Goal: Task Accomplishment & Management: Manage account settings

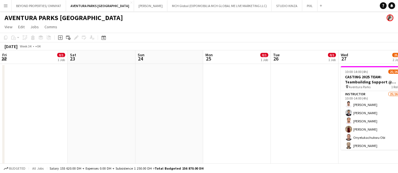
scroll to position [0, 175]
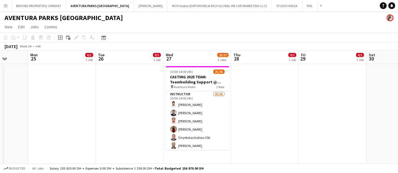
click at [7, 6] on app-icon "Menu" at bounding box center [5, 5] width 5 height 5
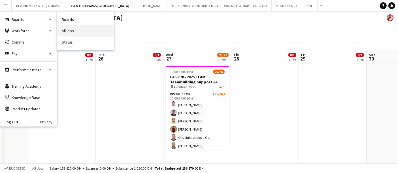
click at [79, 30] on link "All jobs" at bounding box center [85, 30] width 57 height 11
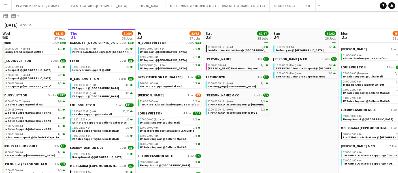
scroll to position [299, 0]
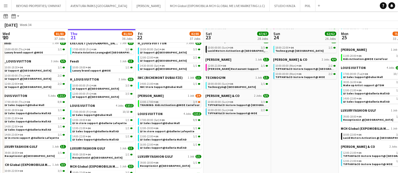
click at [149, 102] on span "13:00-17:00 +04" at bounding box center [149, 102] width 18 height 3
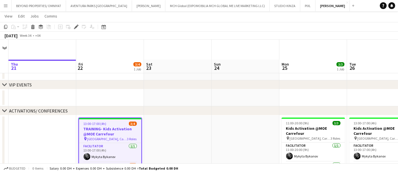
scroll to position [38, 0]
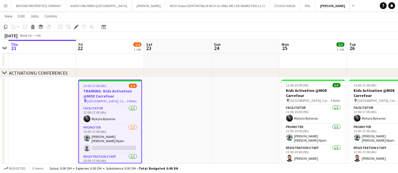
click at [103, 87] on span "13:00-17:00 (4h)" at bounding box center [95, 86] width 23 height 4
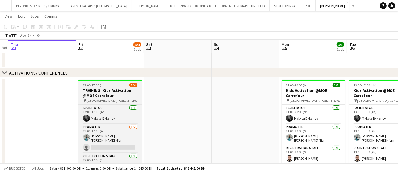
click at [103, 87] on span "13:00-17:00 (4h)" at bounding box center [94, 85] width 23 height 4
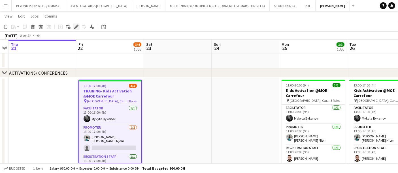
click at [77, 27] on icon "Edit" at bounding box center [76, 27] width 5 height 5
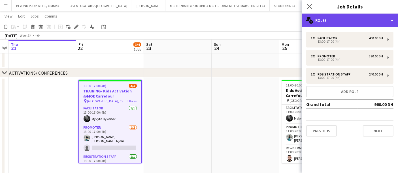
click at [335, 21] on div "multiple-users-add Roles" at bounding box center [349, 21] width 96 height 14
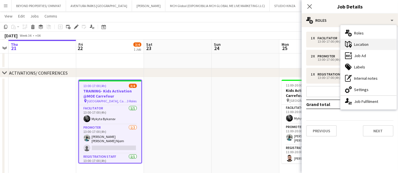
click at [365, 46] on div "maps-pin-1 Location" at bounding box center [368, 44] width 56 height 11
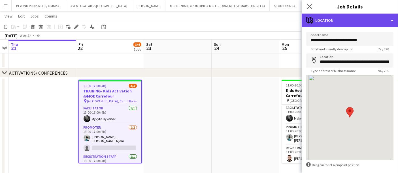
click at [331, 23] on div "maps-pin-1 Location" at bounding box center [349, 21] width 96 height 14
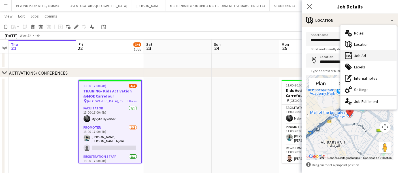
click at [357, 58] on div "ads-window Job Ad" at bounding box center [368, 55] width 56 height 11
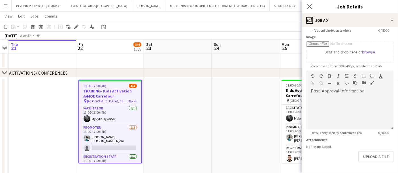
scroll to position [0, 0]
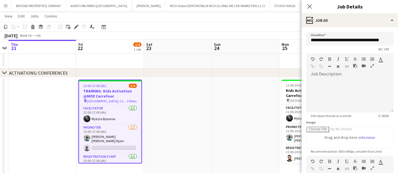
click at [210, 104] on app-date-cell at bounding box center [178, 126] width 68 height 97
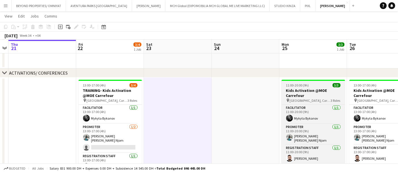
click at [301, 97] on h3 "Kids Activation @MOE Carrefour" at bounding box center [312, 93] width 63 height 10
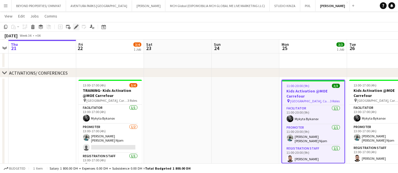
click at [73, 25] on div "Edit" at bounding box center [76, 26] width 7 height 7
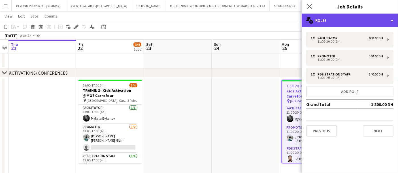
click at [336, 21] on div "multiple-users-add Roles" at bounding box center [349, 21] width 96 height 14
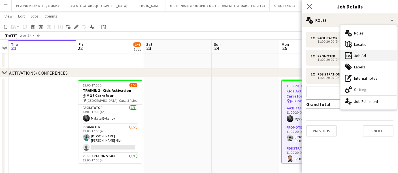
click at [375, 57] on div "ads-window Job Ad" at bounding box center [368, 55] width 56 height 11
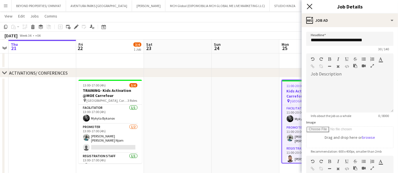
click at [310, 4] on icon "Close pop-in" at bounding box center [309, 6] width 5 height 5
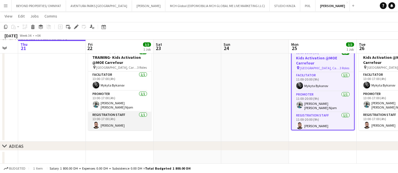
scroll to position [0, 176]
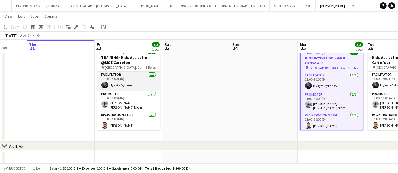
click at [116, 80] on app-card-role "Facilitator 1/1 13:00-17:00 (4h) Mykyta Bykanov" at bounding box center [128, 81] width 63 height 19
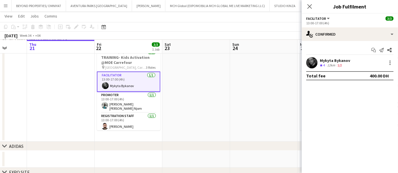
click at [314, 62] on app-user-avatar at bounding box center [311, 62] width 11 height 11
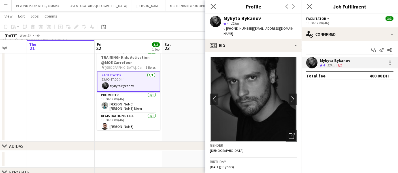
click at [217, 8] on app-icon "Close pop-in" at bounding box center [213, 7] width 8 height 8
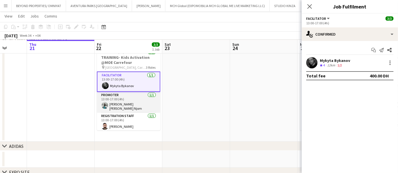
click at [114, 103] on app-card-role "Promoter 1/1 13:00-17:00 (4h) Denise Neng Njom" at bounding box center [128, 102] width 63 height 21
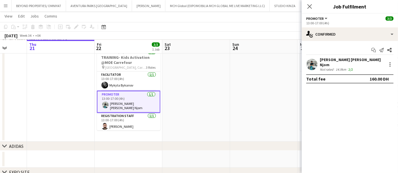
click at [309, 60] on app-user-avatar at bounding box center [311, 64] width 11 height 11
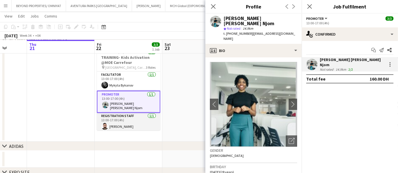
click at [121, 118] on app-card-role "Registration Staff 1/1 13:00-17:00 (4h) Moustafa Hamada" at bounding box center [128, 122] width 63 height 19
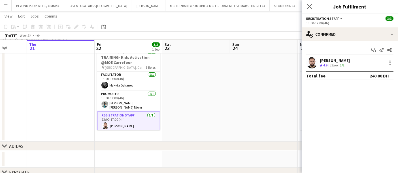
click at [307, 62] on app-user-avatar at bounding box center [311, 62] width 11 height 11
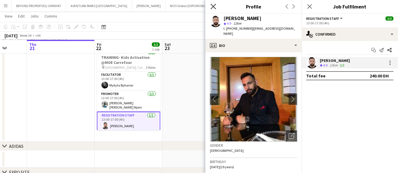
click at [215, 7] on icon "Close pop-in" at bounding box center [212, 6] width 5 height 5
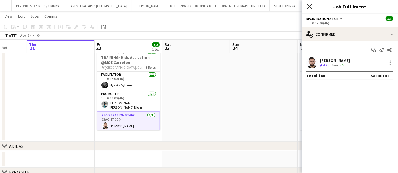
click at [311, 7] on icon "Close pop-in" at bounding box center [309, 6] width 5 height 5
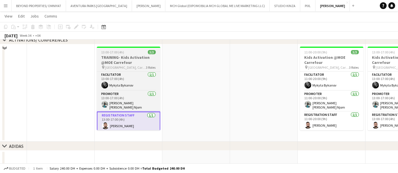
scroll to position [18, 0]
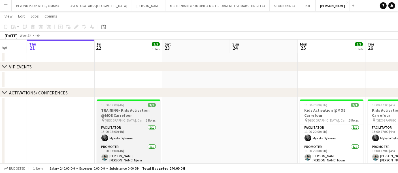
click at [123, 103] on span "13:00-17:00 (4h)" at bounding box center [112, 105] width 23 height 4
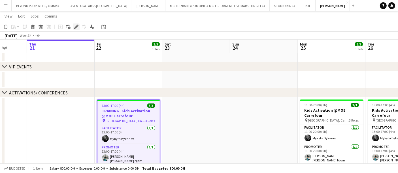
click at [74, 26] on icon "Edit" at bounding box center [76, 27] width 5 height 5
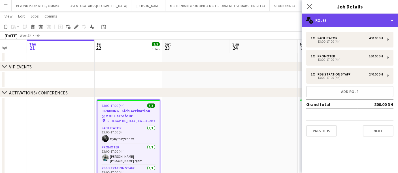
click at [350, 20] on div "multiple-users-add Roles" at bounding box center [349, 21] width 96 height 14
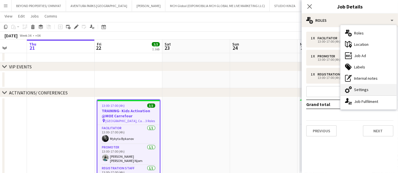
click at [367, 88] on div "cog-double-3 Settings" at bounding box center [368, 89] width 56 height 11
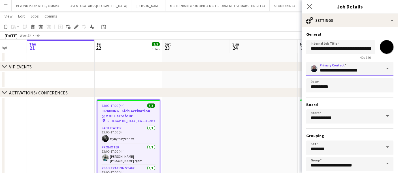
click at [347, 71] on input "**********" at bounding box center [349, 69] width 87 height 14
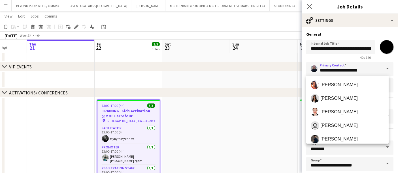
click at [381, 70] on span at bounding box center [387, 69] width 12 height 14
drag, startPoint x: 369, startPoint y: 73, endPoint x: 293, endPoint y: 65, distance: 76.5
click at [293, 65] on body "Menu Boards Boards Boards All jobs Status Workforce Workforce My Workforce Recr…" at bounding box center [199, 132] width 398 height 301
type input "*"
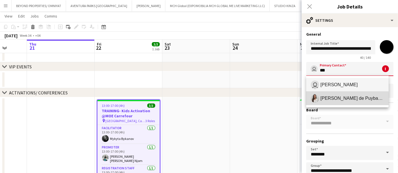
click at [331, 100] on span "Ines de Puybaudet" at bounding box center [352, 98] width 64 height 5
type input "**********"
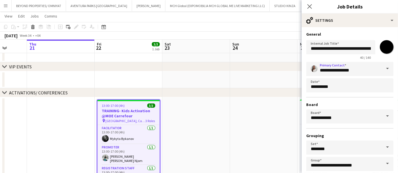
click at [381, 49] on input "*******" at bounding box center [386, 47] width 20 height 20
type input "*******"
click at [318, 99] on div "**********" at bounding box center [349, 116] width 87 height 109
click at [308, 7] on icon "Close pop-in" at bounding box center [309, 6] width 5 height 5
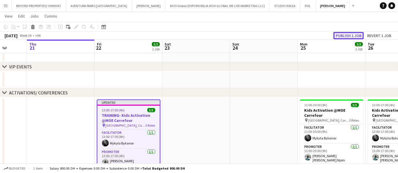
click at [348, 34] on button "Publish 1 job" at bounding box center [348, 35] width 30 height 7
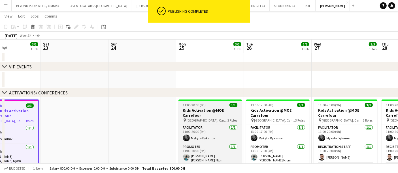
scroll to position [0, 170]
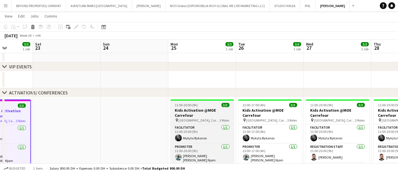
click at [187, 107] on app-job-card "11:00-20:00 (9h) 3/3 Kids Activation @MOE Carrefour pin Mall of Emirates, Carre…" at bounding box center [201, 142] width 63 height 84
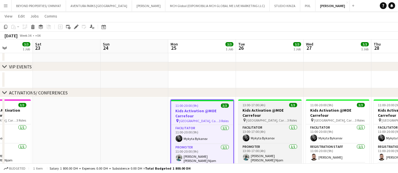
click at [266, 108] on h3 "Kids Activation @MOE Carrefour" at bounding box center [269, 113] width 63 height 10
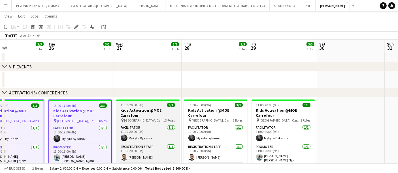
scroll to position [0, 202]
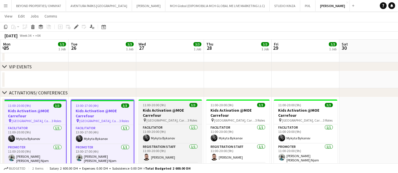
click at [166, 104] on div "11:00-20:00 (9h) 3/3" at bounding box center [169, 105] width 63 height 4
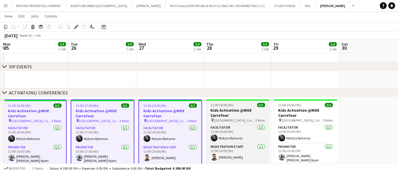
click at [241, 110] on h3 "Kids Activation @MOE Carrefour" at bounding box center [237, 113] width 63 height 10
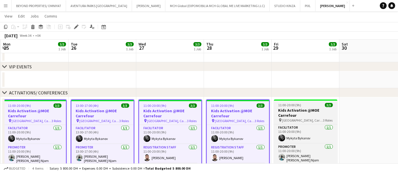
click at [305, 106] on div "11:00-20:00 (9h) 3/3" at bounding box center [305, 105] width 63 height 4
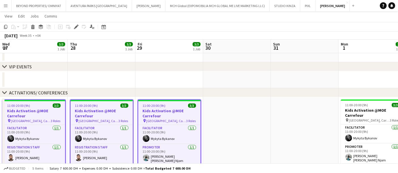
scroll to position [0, 203]
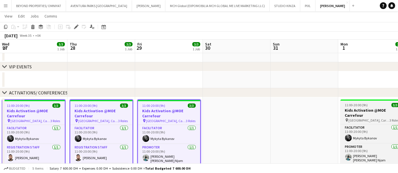
click at [354, 104] on span "11:00-20:00 (9h)" at bounding box center [356, 105] width 23 height 4
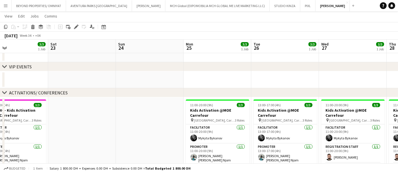
scroll to position [0, 155]
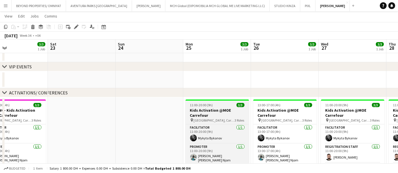
click at [216, 100] on div at bounding box center [216, 100] width 63 height 1
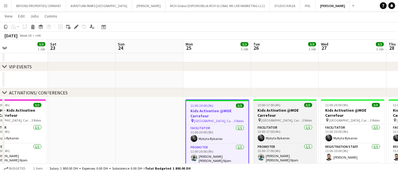
click at [287, 108] on h3 "Kids Activation @MOE Carrefour" at bounding box center [284, 113] width 63 height 10
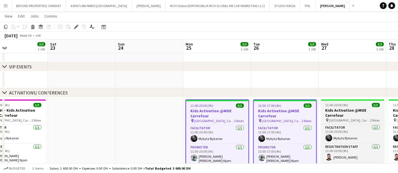
click at [352, 109] on h3 "Kids Activation @MOE Carrefour" at bounding box center [352, 113] width 63 height 10
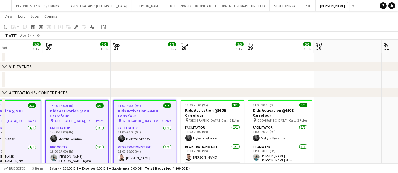
scroll to position [0, 161]
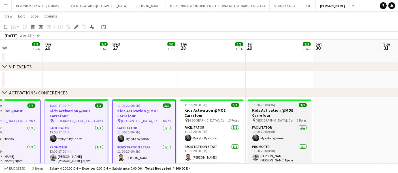
click at [278, 110] on h3 "Kids Activation @MOE Carrefour" at bounding box center [279, 113] width 63 height 10
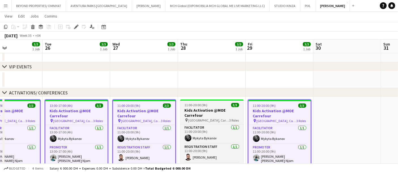
click at [209, 109] on h3 "Kids Activation @MOE Carrefour" at bounding box center [211, 113] width 63 height 10
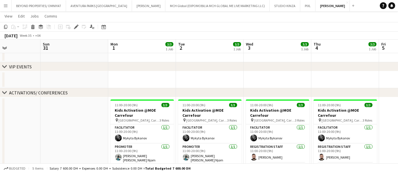
scroll to position [0, 167]
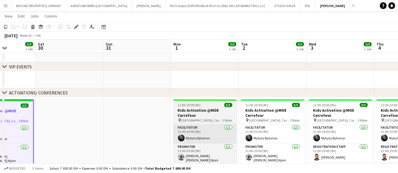
click at [196, 125] on app-card-role "Facilitator 1/1 11:00-20:00 (9h) Mykyta Bykanov" at bounding box center [204, 134] width 63 height 19
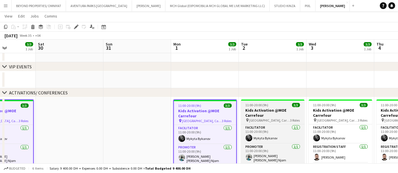
click at [271, 109] on h3 "Kids Activation @MOE Carrefour" at bounding box center [272, 113] width 63 height 10
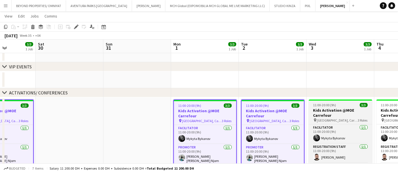
click at [335, 115] on h3 "Kids Activation @MOE Carrefour" at bounding box center [340, 113] width 63 height 10
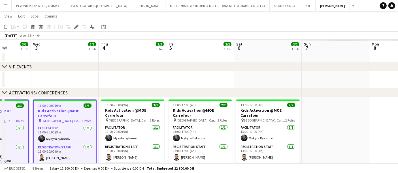
scroll to position [0, 178]
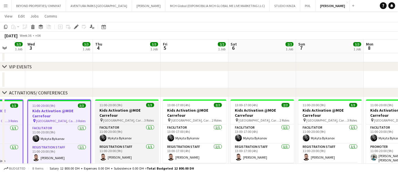
click at [129, 115] on h3 "Kids Activation @MOE Carrefour" at bounding box center [126, 113] width 63 height 10
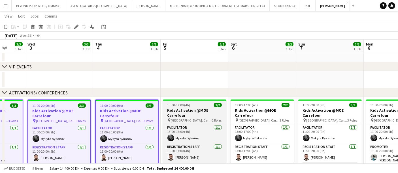
click at [195, 116] on h3 "Kids Activation @MOE Carrefour" at bounding box center [194, 113] width 63 height 10
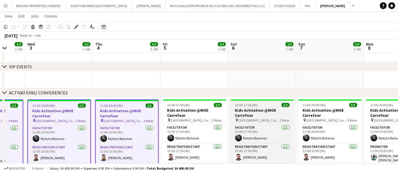
click at [259, 115] on h3 "Kids Activation @MOE Carrefour" at bounding box center [261, 113] width 63 height 10
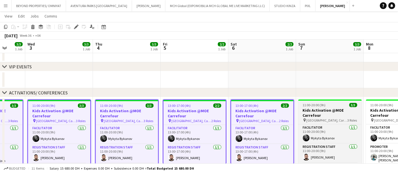
click at [326, 109] on h3 "Kids Activation @MOE Carrefour" at bounding box center [329, 113] width 63 height 10
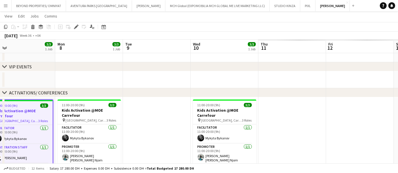
scroll to position [0, 216]
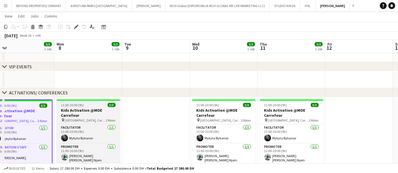
click at [95, 115] on h3 "Kids Activation @MOE Carrefour" at bounding box center [88, 113] width 63 height 10
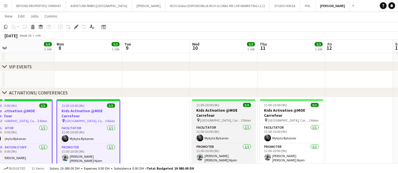
click at [215, 118] on span "[GEOGRAPHIC_DATA], Carrefour" at bounding box center [220, 120] width 41 height 4
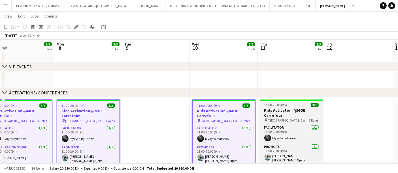
click at [300, 117] on h3 "Kids Activation @MOE Carrefour" at bounding box center [291, 113] width 63 height 10
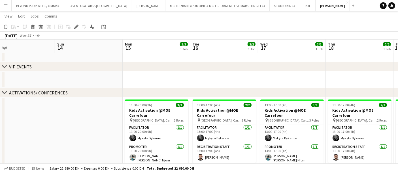
scroll to position [0, 175]
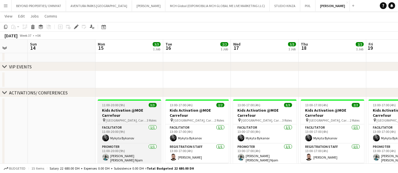
click at [148, 120] on span "3 Roles" at bounding box center [152, 120] width 10 height 4
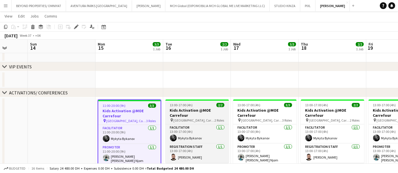
click at [208, 113] on h3 "Kids Activation @MOE Carrefour" at bounding box center [196, 113] width 63 height 10
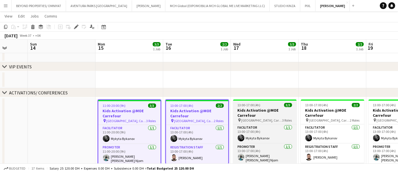
click at [262, 113] on h3 "Kids Activation @MOE Carrefour" at bounding box center [264, 113] width 63 height 10
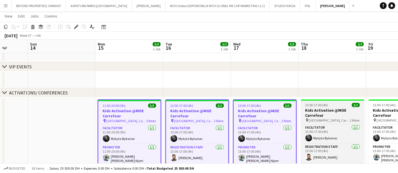
click at [323, 114] on h3 "Kids Activation @MOE Carrefour" at bounding box center [332, 113] width 63 height 10
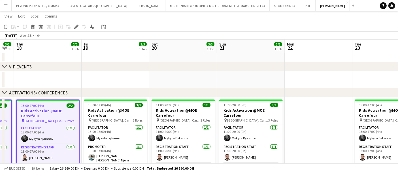
scroll to position [0, 225]
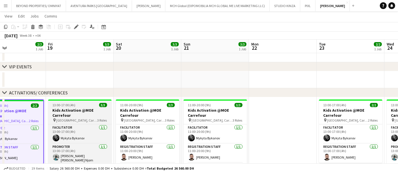
click at [87, 118] on span "[GEOGRAPHIC_DATA], Carrefour" at bounding box center [76, 120] width 41 height 4
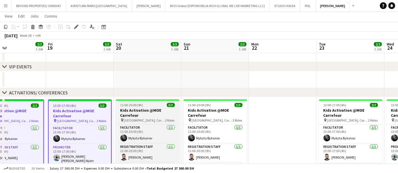
click at [151, 119] on span "[GEOGRAPHIC_DATA], Carrefour" at bounding box center [144, 120] width 41 height 4
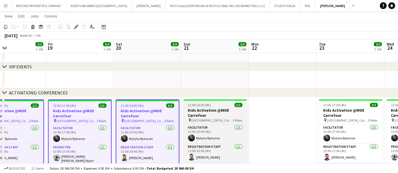
click at [213, 114] on h3 "Kids Activation @MOE Carrefour" at bounding box center [214, 113] width 63 height 10
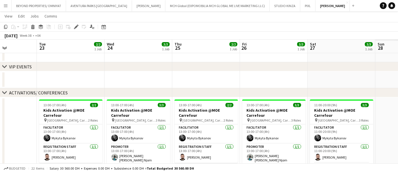
scroll to position [0, 219]
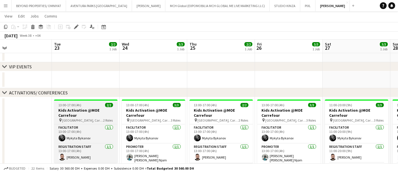
click at [88, 114] on h3 "Kids Activation @MOE Carrefour" at bounding box center [85, 113] width 63 height 10
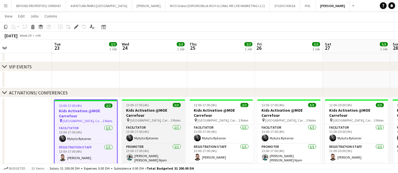
click at [148, 114] on h3 "Kids Activation @MOE Carrefour" at bounding box center [153, 113] width 63 height 10
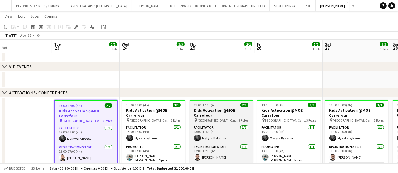
click at [214, 114] on h3 "Kids Activation @MOE Carrefour" at bounding box center [220, 113] width 63 height 10
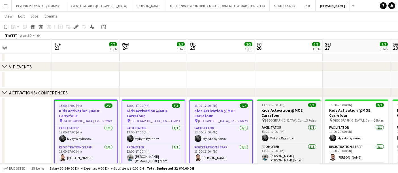
click at [279, 116] on h3 "Kids Activation @MOE Carrefour" at bounding box center [288, 113] width 63 height 10
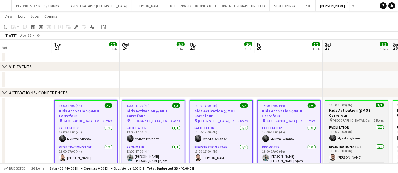
click at [351, 116] on h3 "Kids Activation @MOE Carrefour" at bounding box center [356, 113] width 63 height 10
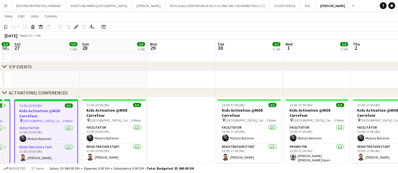
scroll to position [0, 198]
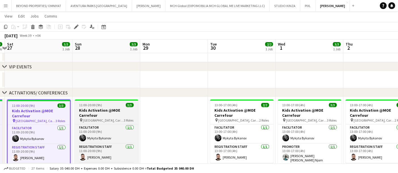
click at [108, 115] on h3 "Kids Activation @MOE Carrefour" at bounding box center [106, 113] width 63 height 10
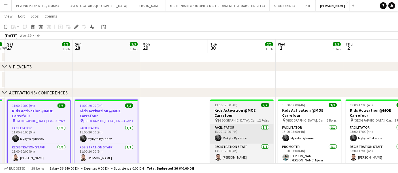
click at [227, 125] on app-card-role "Facilitator 1/1 13:00-17:00 (4h) Mykyta Bykanov" at bounding box center [241, 134] width 63 height 19
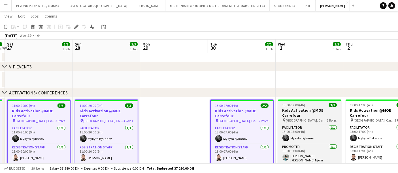
click at [319, 118] on span "[GEOGRAPHIC_DATA], Carrefour" at bounding box center [306, 120] width 41 height 4
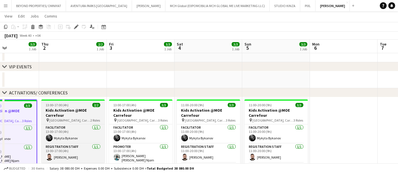
click at [105, 116] on h3 "Kids Activation @MOE Carrefour" at bounding box center [72, 113] width 63 height 10
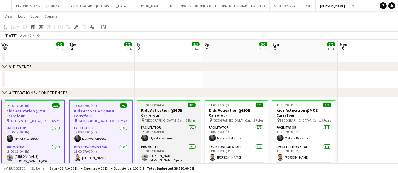
click at [168, 114] on h3 "Kids Activation @MOE Carrefour" at bounding box center [168, 113] width 63 height 10
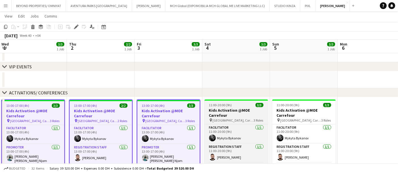
click at [229, 117] on h3 "Kids Activation @MOE Carrefour" at bounding box center [235, 113] width 63 height 10
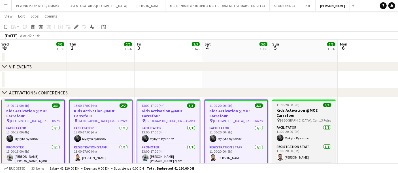
click at [305, 116] on h3 "Kids Activation @MOE Carrefour" at bounding box center [303, 113] width 63 height 10
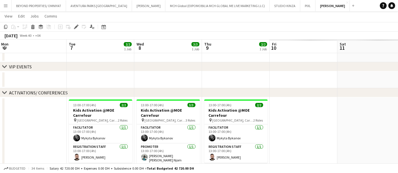
scroll to position [0, 219]
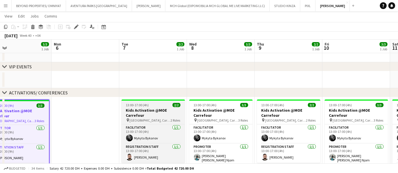
click at [150, 115] on h3 "Kids Activation @MOE Carrefour" at bounding box center [152, 113] width 63 height 10
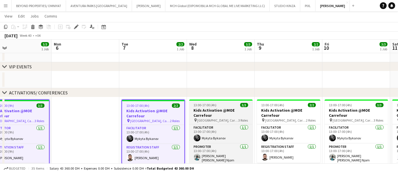
click at [221, 115] on h3 "Kids Activation @MOE Carrefour" at bounding box center [220, 113] width 63 height 10
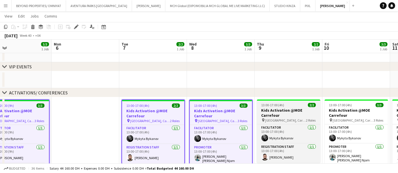
click at [290, 113] on h3 "Kids Activation @MOE Carrefour" at bounding box center [288, 113] width 63 height 10
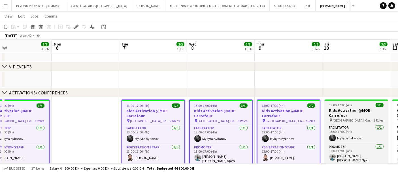
click at [359, 116] on h3 "Kids Activation @MOE Carrefour" at bounding box center [355, 113] width 63 height 10
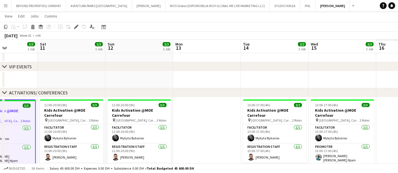
scroll to position [0, 200]
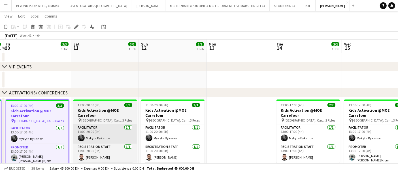
click at [115, 125] on app-card-role "Facilitator 1/1 11:00-20:00 (9h) Mykyta Bykanov" at bounding box center [104, 134] width 63 height 19
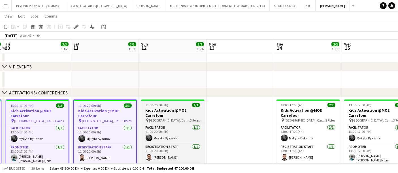
click at [168, 109] on h3 "Kids Activation @MOE Carrefour" at bounding box center [172, 113] width 63 height 10
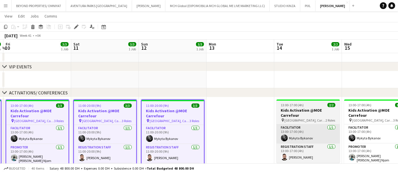
click at [289, 125] on app-card-role "Facilitator 1/1 13:00-17:00 (4h) Mykyta Bykanov" at bounding box center [307, 134] width 63 height 19
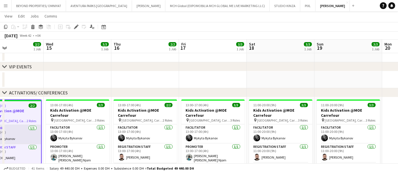
scroll to position [0, 191]
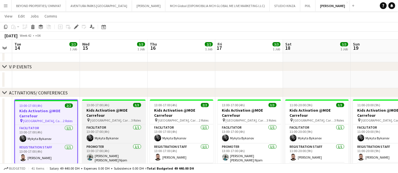
click at [115, 116] on h3 "Kids Activation @MOE Carrefour" at bounding box center [113, 113] width 63 height 10
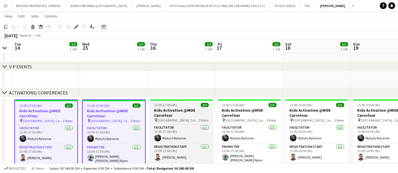
click at [175, 114] on h3 "Kids Activation @MOE Carrefour" at bounding box center [181, 113] width 63 height 10
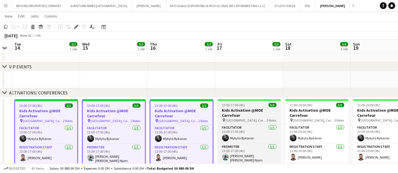
click at [254, 118] on span "[GEOGRAPHIC_DATA], Carrefour" at bounding box center [246, 120] width 41 height 4
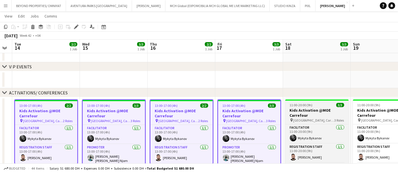
click at [324, 117] on h3 "Kids Activation @MOE Carrefour" at bounding box center [316, 113] width 63 height 10
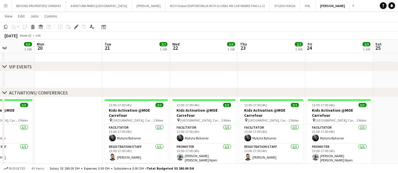
scroll to position [0, 184]
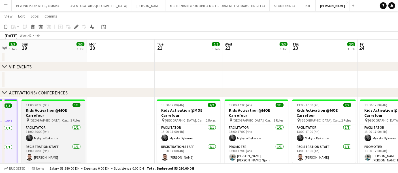
click at [65, 108] on h3 "Kids Activation @MOE Carrefour" at bounding box center [53, 113] width 63 height 10
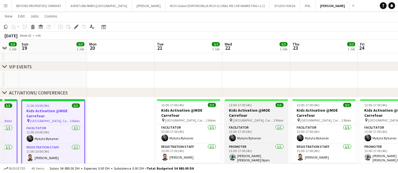
click at [267, 118] on span "[GEOGRAPHIC_DATA], Carrefour" at bounding box center [253, 120] width 41 height 4
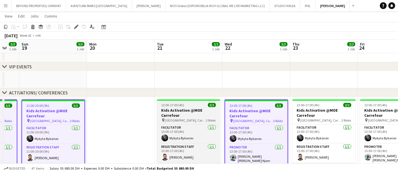
click at [194, 115] on h3 "Kids Activation @MOE Carrefour" at bounding box center [188, 113] width 63 height 10
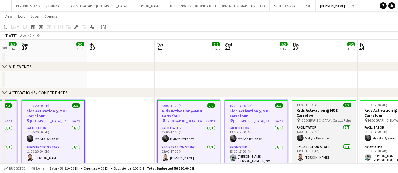
click at [324, 118] on div "pin Mall of Emirates, Carrefour 2 Roles" at bounding box center [323, 120] width 63 height 5
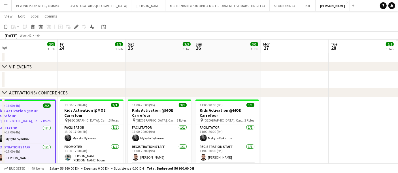
scroll to position [0, 213]
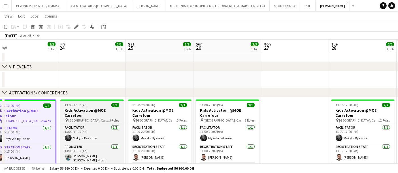
click at [100, 115] on h3 "Kids Activation @MOE Carrefour" at bounding box center [91, 113] width 63 height 10
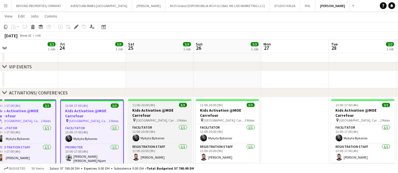
click at [161, 112] on h3 "Kids Activation @MOE Carrefour" at bounding box center [159, 113] width 63 height 10
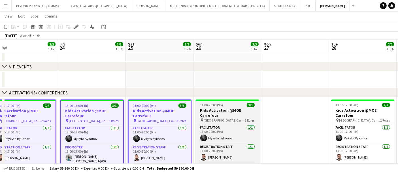
click at [226, 116] on h3 "Kids Activation @MOE Carrefour" at bounding box center [227, 113] width 63 height 10
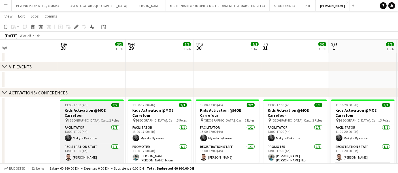
click at [94, 117] on h3 "Kids Activation @MOE Carrefour" at bounding box center [91, 113] width 63 height 10
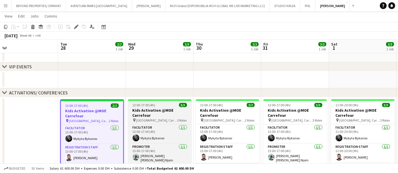
click at [163, 116] on h3 "Kids Activation @MOE Carrefour" at bounding box center [159, 113] width 63 height 10
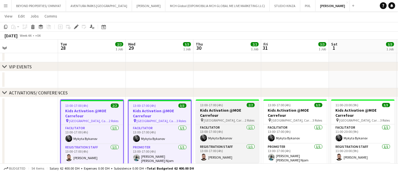
click at [221, 109] on h3 "Kids Activation @MOE Carrefour" at bounding box center [227, 113] width 63 height 10
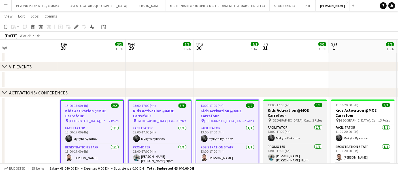
click at [294, 113] on h3 "Kids Activation @MOE Carrefour" at bounding box center [294, 113] width 63 height 10
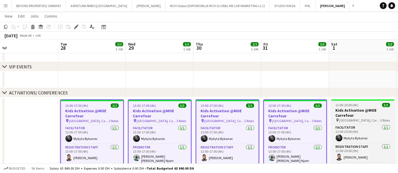
click at [361, 118] on span "[GEOGRAPHIC_DATA], Carrefour" at bounding box center [359, 120] width 41 height 4
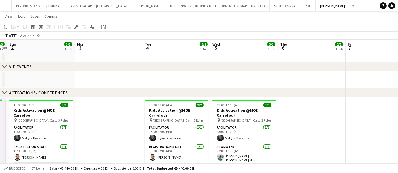
scroll to position [0, 217]
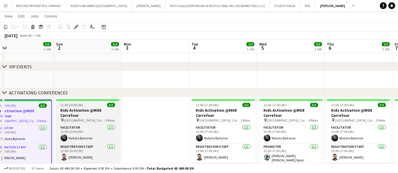
click at [84, 116] on h3 "Kids Activation @MOE Carrefour" at bounding box center [87, 113] width 63 height 10
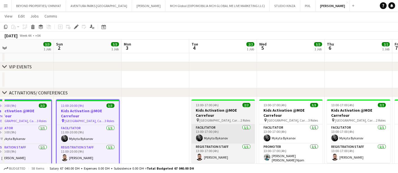
click at [233, 128] on app-card-role "Facilitator 1/1 13:00-17:00 (4h) Mykyta Bykanov" at bounding box center [222, 134] width 63 height 19
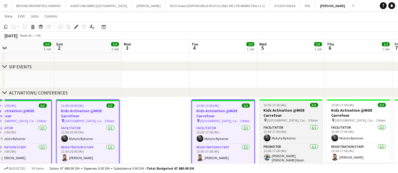
click at [298, 118] on span "[GEOGRAPHIC_DATA], Carrefour" at bounding box center [287, 120] width 41 height 4
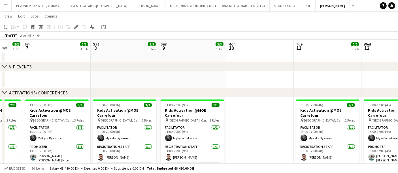
scroll to position [0, 182]
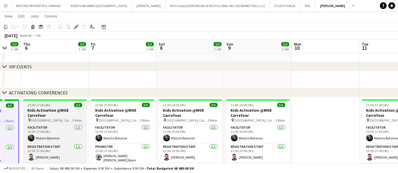
click at [75, 119] on span "2 Roles" at bounding box center [77, 120] width 10 height 4
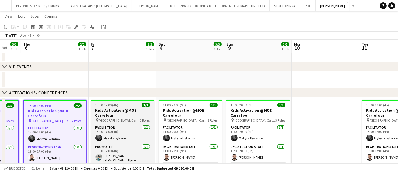
click at [133, 114] on h3 "Kids Activation @MOE Carrefour" at bounding box center [122, 113] width 63 height 10
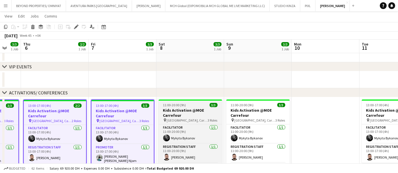
click at [209, 120] on span "3 Roles" at bounding box center [213, 120] width 10 height 4
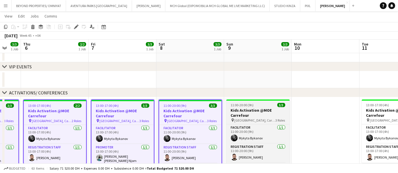
click at [258, 115] on h3 "Kids Activation @MOE Carrefour" at bounding box center [257, 113] width 63 height 10
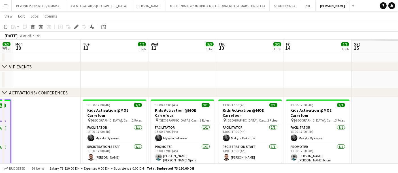
scroll to position [0, 190]
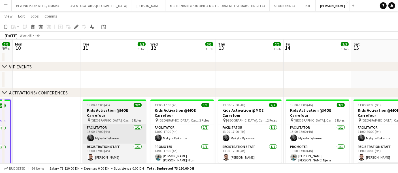
click at [110, 126] on app-card-role "Facilitator 1/1 13:00-17:00 (4h) Mykyta Bykanov" at bounding box center [114, 134] width 63 height 19
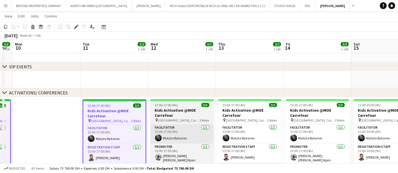
click at [189, 125] on app-card-role "Facilitator 1/1 13:00-17:00 (4h) Mykyta Bykanov" at bounding box center [181, 134] width 63 height 19
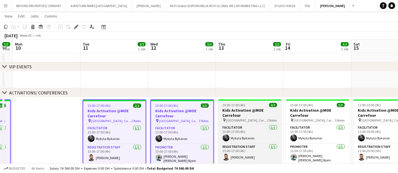
click at [247, 117] on h3 "Kids Activation @MOE Carrefour" at bounding box center [249, 113] width 63 height 10
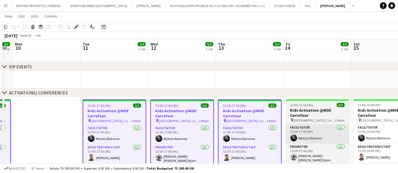
click at [313, 126] on app-card-role "Facilitator 1/1 13:00-17:00 (4h) Mykyta Bykanov" at bounding box center [317, 134] width 63 height 19
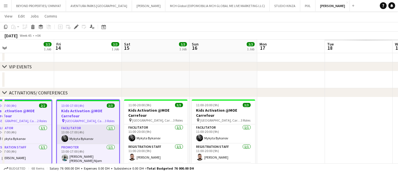
scroll to position [0, 191]
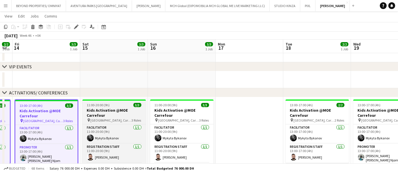
click at [132, 120] on span "3 Roles" at bounding box center [137, 120] width 10 height 4
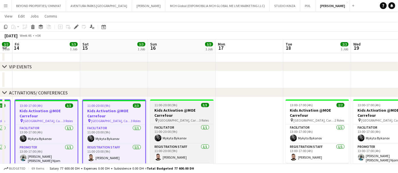
click at [196, 111] on h3 "Kids Activation @MOE Carrefour" at bounding box center [181, 113] width 63 height 10
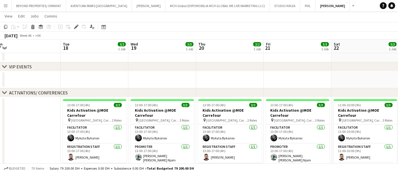
scroll to position [0, 221]
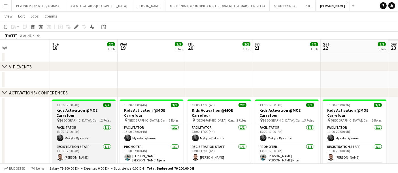
click at [102, 118] on span "2 Roles" at bounding box center [106, 120] width 10 height 4
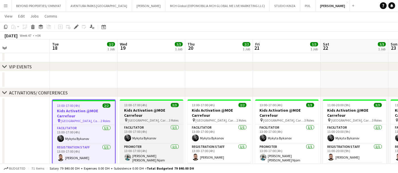
click at [163, 110] on h3 "Kids Activation @MOE Carrefour" at bounding box center [151, 113] width 63 height 10
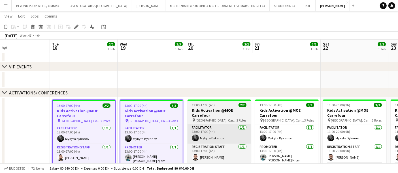
click at [229, 126] on app-card-role "Facilitator 1/1 13:00-17:00 (4h) Mykyta Bykanov" at bounding box center [218, 134] width 63 height 19
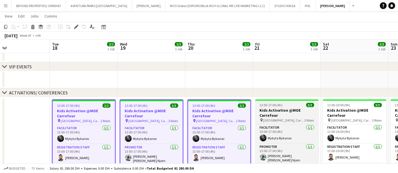
click at [292, 118] on span "[GEOGRAPHIC_DATA], Carrefour" at bounding box center [283, 120] width 41 height 4
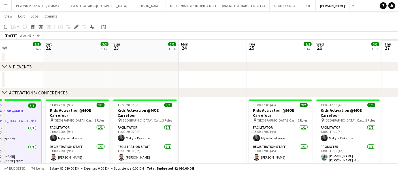
scroll to position [0, 208]
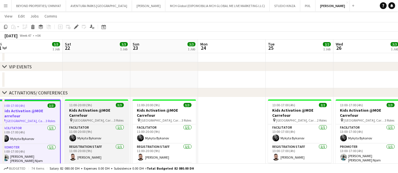
click at [104, 116] on h3 "Kids Activation @MOE Carrefour" at bounding box center [96, 113] width 63 height 10
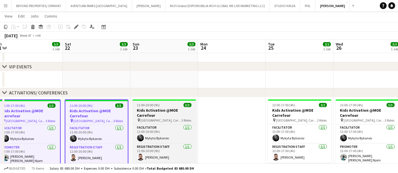
click at [161, 116] on h3 "Kids Activation @MOE Carrefour" at bounding box center [163, 113] width 63 height 10
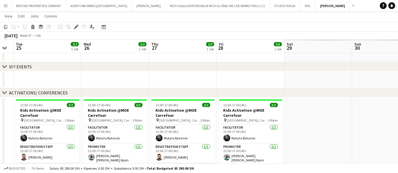
scroll to position [0, 219]
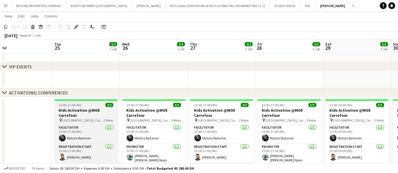
click at [106, 120] on span "2 Roles" at bounding box center [109, 120] width 10 height 4
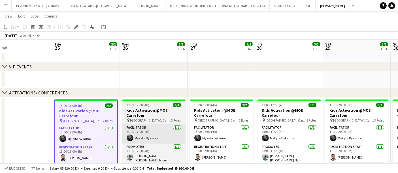
click at [161, 125] on app-card-role "Facilitator 1/1 13:00-17:00 (4h) Mykyta Bykanov" at bounding box center [153, 134] width 63 height 19
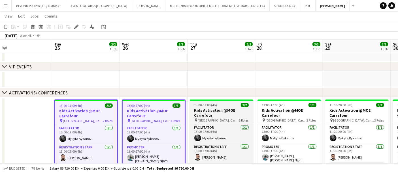
click at [228, 117] on h3 "Kids Activation @MOE Carrefour" at bounding box center [221, 113] width 63 height 10
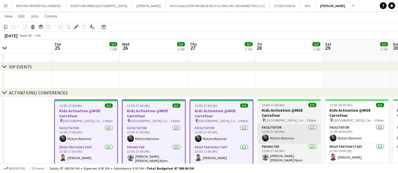
click at [298, 125] on app-card-role "Facilitator 1/1 13:00-17:00 (4h) Mykyta Bykanov" at bounding box center [288, 134] width 63 height 19
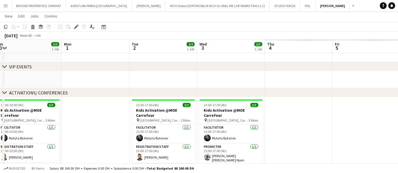
scroll to position [0, 170]
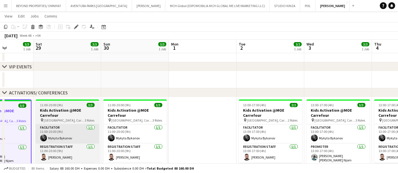
click at [78, 125] on app-card-role "Facilitator 1/1 11:00-20:00 (9h) Mykyta Bykanov" at bounding box center [67, 134] width 63 height 19
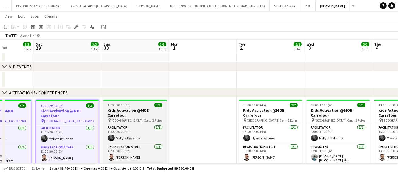
click at [135, 114] on h3 "Kids Activation @MOE Carrefour" at bounding box center [134, 113] width 63 height 10
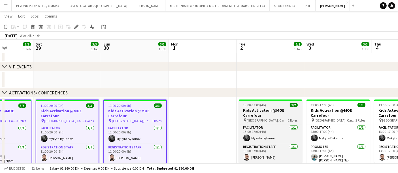
click at [276, 119] on span "[GEOGRAPHIC_DATA], Carrefour" at bounding box center [267, 120] width 41 height 4
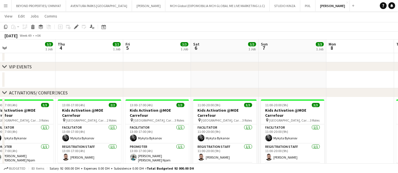
scroll to position [0, 187]
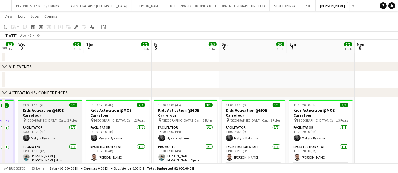
click at [74, 119] on span "3 Roles" at bounding box center [73, 120] width 10 height 4
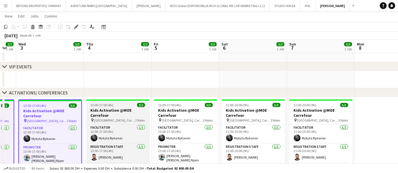
click at [119, 115] on h3 "Kids Activation @MOE Carrefour" at bounding box center [117, 113] width 63 height 10
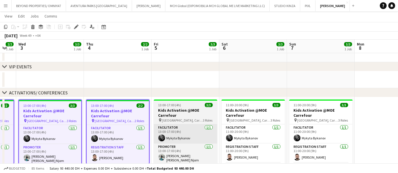
click at [184, 125] on app-card-role "Facilitator 1/1 13:00-17:00 (4h) Mykyta Bykanov" at bounding box center [185, 134] width 63 height 19
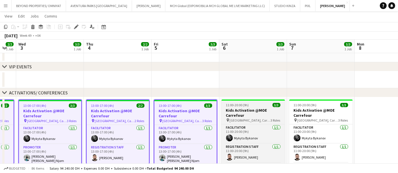
click at [254, 119] on span "[GEOGRAPHIC_DATA], Carrefour" at bounding box center [250, 120] width 41 height 4
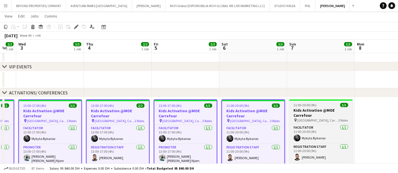
click at [308, 119] on span "[GEOGRAPHIC_DATA], Carrefour" at bounding box center [317, 120] width 41 height 4
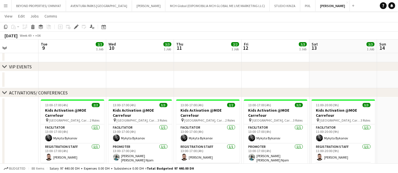
scroll to position [0, 171]
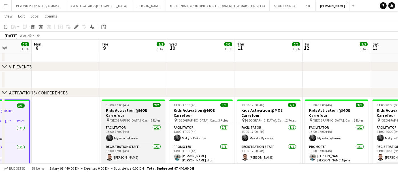
click at [131, 115] on h3 "Kids Activation @MOE Carrefour" at bounding box center [133, 113] width 63 height 10
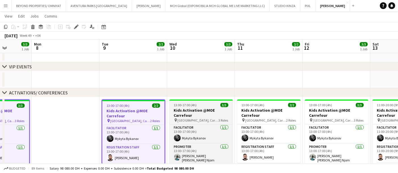
click at [198, 116] on h3 "Kids Activation @MOE Carrefour" at bounding box center [200, 113] width 63 height 10
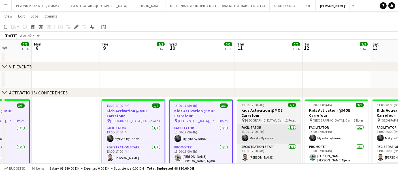
click at [279, 125] on app-card-role "Facilitator 1/1 13:00-17:00 (4h) Mykyta Bykanov" at bounding box center [268, 134] width 63 height 19
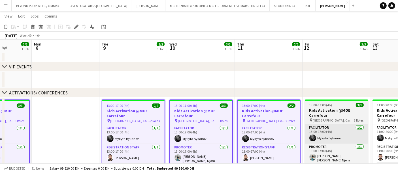
click at [337, 125] on app-card-role "Facilitator 1/1 13:00-17:00 (4h) Mykyta Bykanov" at bounding box center [336, 134] width 63 height 19
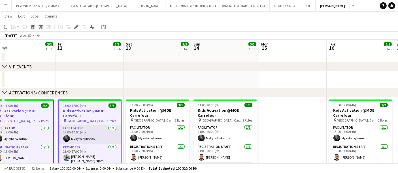
scroll to position [0, 179]
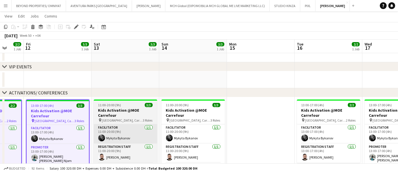
click at [114, 127] on app-card-role "Facilitator 1/1 11:00-20:00 (9h) Mykyta Bykanov" at bounding box center [125, 134] width 63 height 19
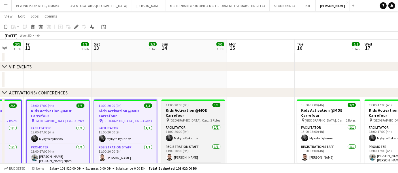
click at [182, 115] on h3 "Kids Activation @MOE Carrefour" at bounding box center [192, 113] width 63 height 10
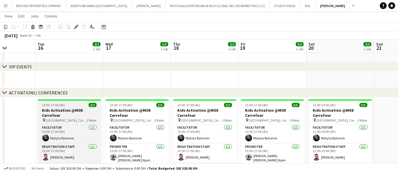
click at [81, 114] on h3 "Kids Activation @MOE Carrefour" at bounding box center [69, 113] width 63 height 10
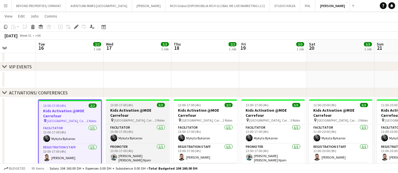
click at [149, 114] on h3 "Kids Activation @MOE Carrefour" at bounding box center [137, 113] width 63 height 10
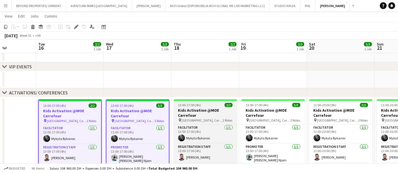
click at [201, 116] on h3 "Kids Activation @MOE Carrefour" at bounding box center [205, 113] width 63 height 10
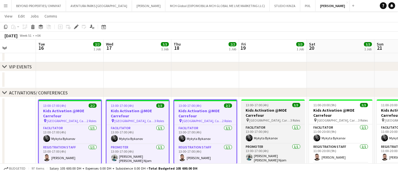
click at [268, 118] on span "[GEOGRAPHIC_DATA], Carrefour" at bounding box center [269, 120] width 41 height 4
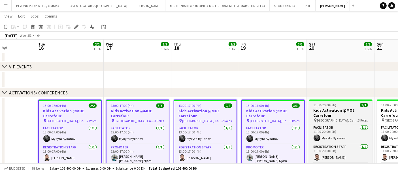
click at [326, 116] on h3 "Kids Activation @MOE Carrefour" at bounding box center [340, 113] width 63 height 10
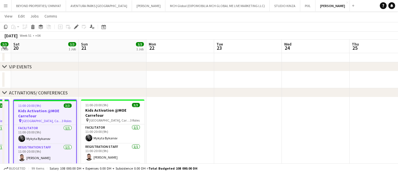
scroll to position [0, 191]
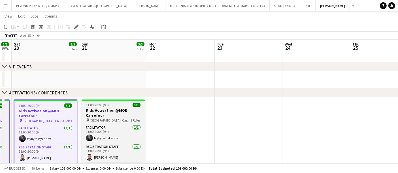
click at [119, 115] on h3 "Kids Activation @MOE Carrefour" at bounding box center [113, 113] width 63 height 10
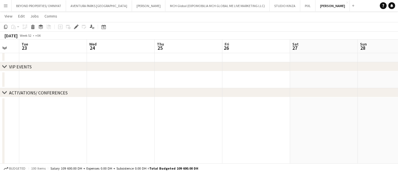
scroll to position [0, 161]
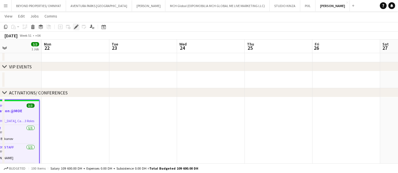
click at [76, 25] on icon "Edit" at bounding box center [76, 27] width 5 height 5
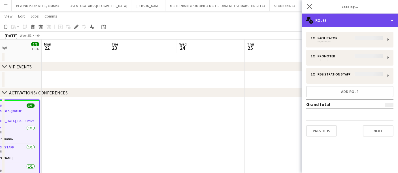
click at [347, 22] on div "multiple-users-add Roles" at bounding box center [349, 21] width 96 height 14
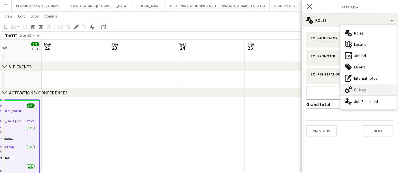
click at [365, 90] on div "cog-double-3 Settings" at bounding box center [368, 89] width 56 height 11
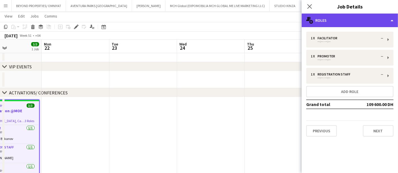
click at [336, 21] on div "multiple-users-add Roles" at bounding box center [349, 21] width 96 height 14
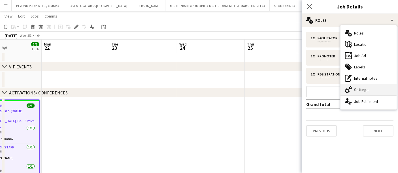
click at [350, 90] on icon "cog-double-3" at bounding box center [348, 89] width 7 height 7
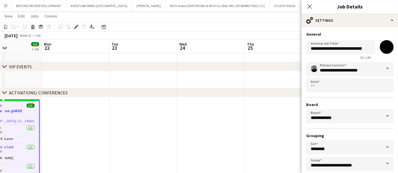
click at [384, 67] on span at bounding box center [387, 69] width 12 height 14
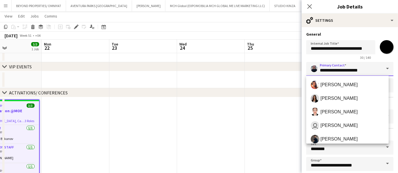
drag, startPoint x: 365, startPoint y: 71, endPoint x: 302, endPoint y: 72, distance: 63.7
click at [302, 72] on form "**********" at bounding box center [349, 115] width 96 height 167
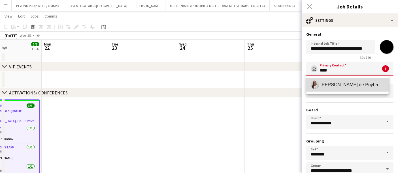
click at [327, 84] on span "Ines de Puybaudet" at bounding box center [352, 84] width 64 height 5
type input "**********"
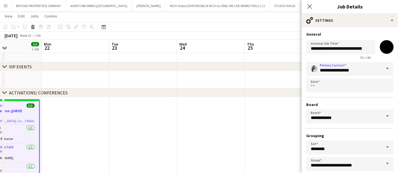
click at [382, 47] on input "*******" at bounding box center [386, 47] width 20 height 20
type input "*******"
click at [306, 57] on div "30 / 140" at bounding box center [340, 57] width 69 height 4
click at [280, 54] on app-date-cell at bounding box center [279, 53] width 68 height 17
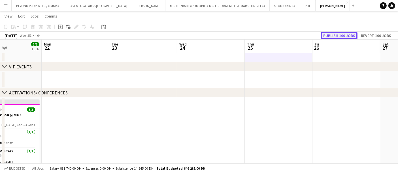
click at [346, 35] on button "Publish 100 jobs" at bounding box center [339, 35] width 37 height 7
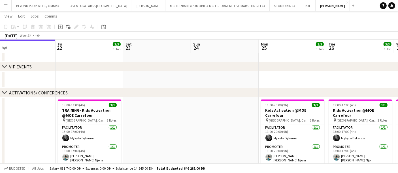
scroll to position [0, 162]
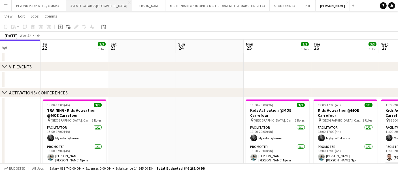
click at [86, 5] on button "AVENTURA PARKS DUBAI Close" at bounding box center [99, 5] width 66 height 11
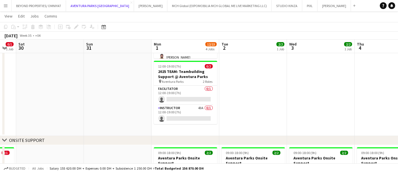
scroll to position [91, 0]
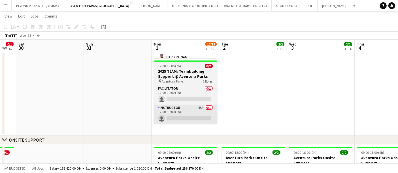
click at [174, 116] on app-card-role "Instructor 43A 0/1 12:00-19:00 (7h) single-neutral-actions" at bounding box center [185, 114] width 63 height 19
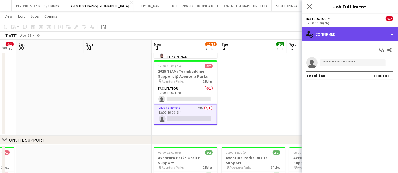
click at [328, 36] on div "single-neutral-actions-check-2 Confirmed" at bounding box center [349, 34] width 96 height 14
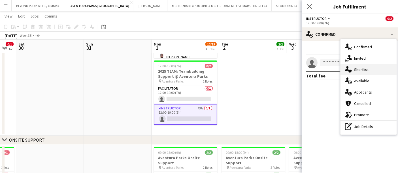
click at [359, 68] on div "single-neutral-actions-heart Shortlist" at bounding box center [368, 69] width 56 height 11
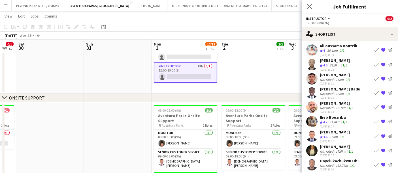
scroll to position [0, 0]
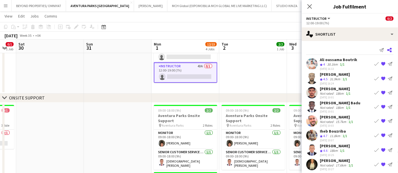
click at [387, 50] on icon "Share" at bounding box center [389, 50] width 5 height 5
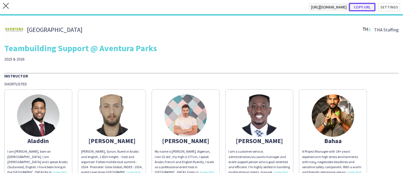
click at [359, 6] on button "Copy url" at bounding box center [361, 7] width 27 height 8
click at [6, 4] on icon "close" at bounding box center [6, 6] width 6 height 6
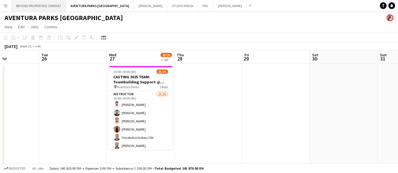
click at [37, 8] on button "BEYOND PROPERTIES/ OMNIYAT Close" at bounding box center [39, 5] width 54 height 11
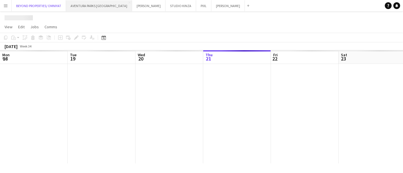
scroll to position [0, 135]
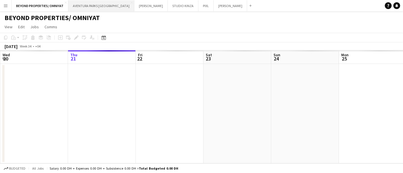
click at [82, 5] on button "AVENTURA PARKS DUBAI Close" at bounding box center [101, 5] width 66 height 11
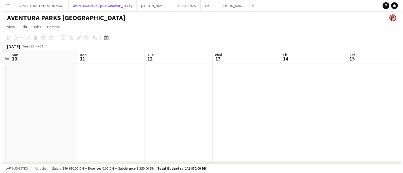
scroll to position [0, 162]
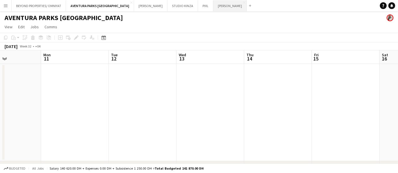
click at [213, 7] on button "JACK MORTON Close" at bounding box center [229, 5] width 33 height 11
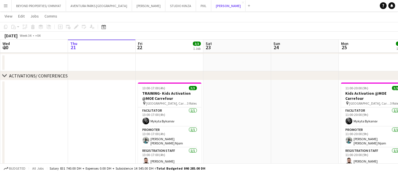
scroll to position [35, 0]
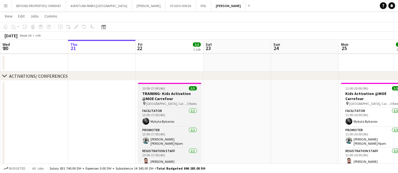
click at [169, 98] on h3 "TRAINING- Kids Activation @MOE Carrefour" at bounding box center [169, 96] width 63 height 10
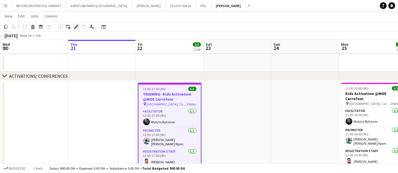
click at [74, 28] on icon at bounding box center [74, 28] width 1 height 1
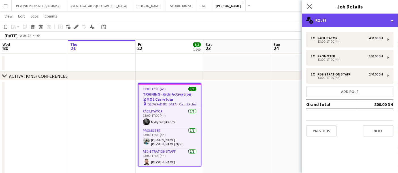
click at [331, 23] on div "multiple-users-add Roles" at bounding box center [349, 21] width 96 height 14
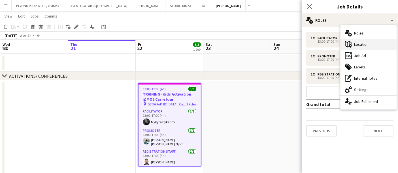
click at [359, 45] on div "maps-pin-1 Location" at bounding box center [368, 44] width 56 height 11
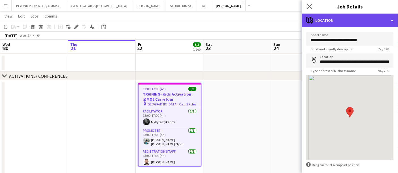
click at [342, 23] on div "maps-pin-1 Location" at bounding box center [349, 21] width 96 height 14
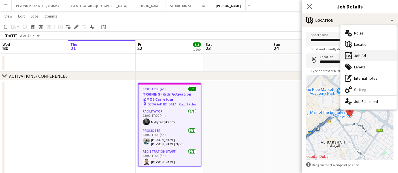
click at [366, 59] on div "ads-window Job Ad" at bounding box center [368, 55] width 56 height 11
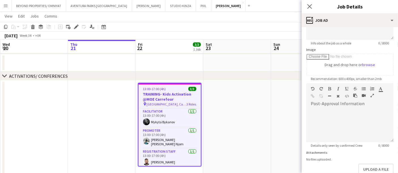
scroll to position [0, 0]
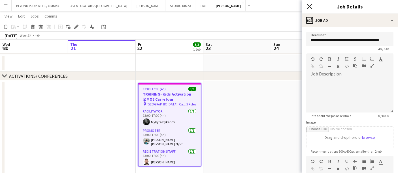
click at [311, 7] on icon at bounding box center [309, 6] width 5 height 5
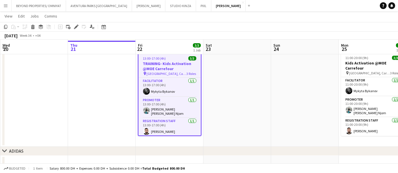
scroll to position [66, 0]
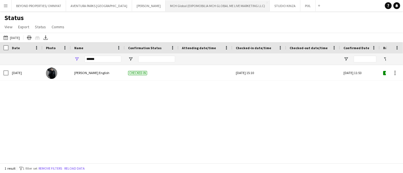
click at [165, 5] on button "MCH Global (EXPOMOBILIA MCH GLOBAL ME LIVE MARKETING LLC) Close" at bounding box center [217, 5] width 104 height 11
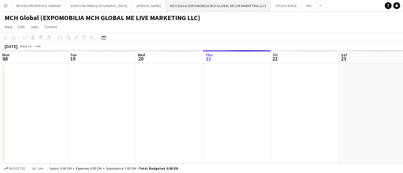
scroll to position [0, 135]
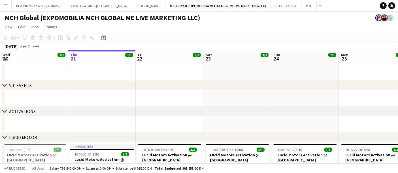
click at [6, 5] on app-icon "Menu" at bounding box center [5, 5] width 5 height 5
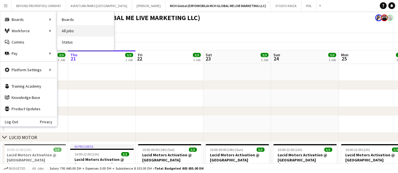
click at [81, 32] on link "All jobs" at bounding box center [85, 30] width 57 height 11
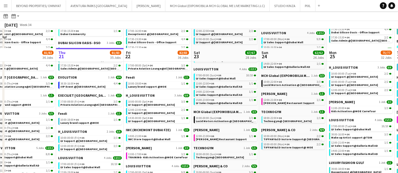
scroll to position [265, 0]
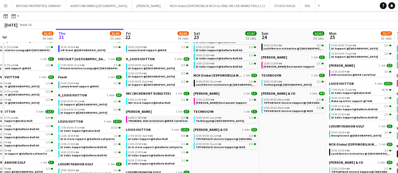
click at [149, 119] on span "TRAINING- Kids Activation @MOE Carrefour" at bounding box center [157, 121] width 59 height 4
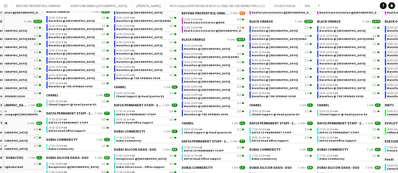
scroll to position [0, 0]
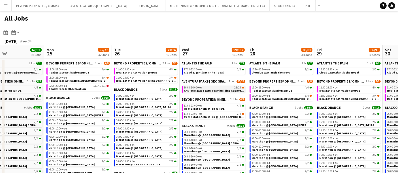
click at [207, 88] on div "10:00-14:00 +04 25/26" at bounding box center [214, 87] width 60 height 3
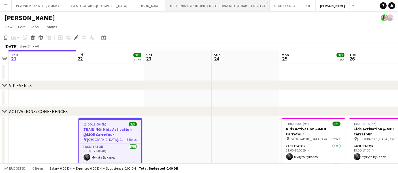
click at [266, 2] on app-icon "Close" at bounding box center [267, 2] width 2 height 2
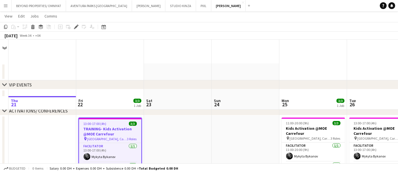
scroll to position [64, 0]
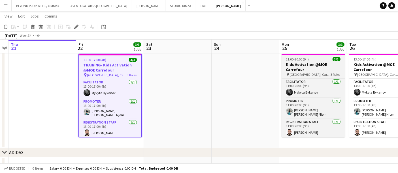
click at [306, 61] on span "11:00-20:00 (9h)" at bounding box center [297, 59] width 23 height 4
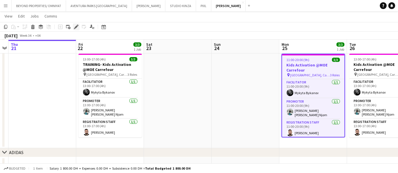
click at [78, 29] on icon "Edit" at bounding box center [76, 27] width 5 height 5
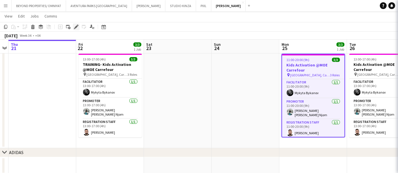
type input "**********"
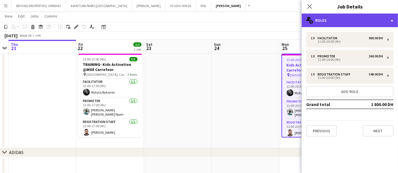
click at [345, 20] on div "multiple-users-add Roles" at bounding box center [349, 21] width 96 height 14
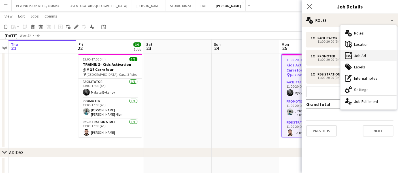
click at [374, 57] on div "ads-window Job Ad" at bounding box center [368, 55] width 56 height 11
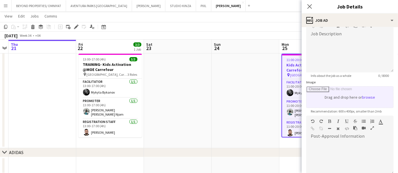
scroll to position [0, 0]
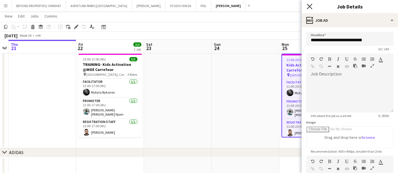
click at [309, 7] on icon at bounding box center [309, 6] width 5 height 5
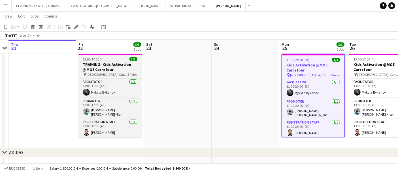
click at [97, 69] on h3 "TRAINING- Kids Activation @MOE Carrefour" at bounding box center [109, 67] width 63 height 10
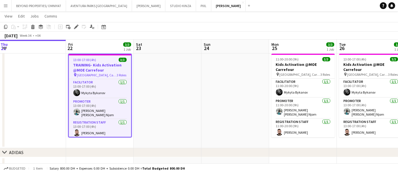
scroll to position [0, 134]
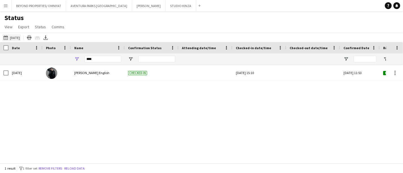
type input "****"
click at [15, 37] on button "[DATE] to [DATE] [DATE]" at bounding box center [11, 37] width 19 height 7
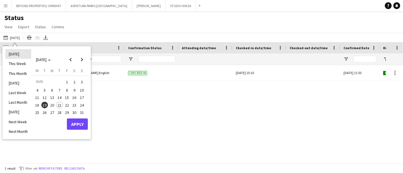
click at [20, 53] on li "[DATE]" at bounding box center [18, 54] width 26 height 10
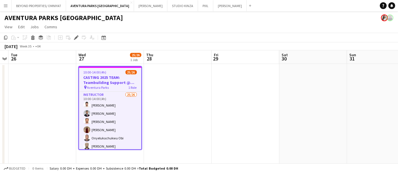
click at [103, 85] on span "Aventura Parks" at bounding box center [98, 87] width 22 height 4
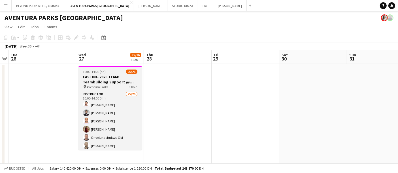
click at [108, 78] on h3 "CASTING 2025 TEAM: Teambuilding Support @ Aventura Parks" at bounding box center [109, 79] width 63 height 10
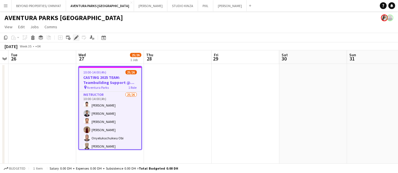
click at [76, 39] on icon "Edit" at bounding box center [76, 37] width 5 height 5
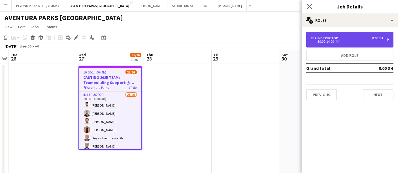
click at [338, 39] on div "Instructor" at bounding box center [328, 38] width 23 height 4
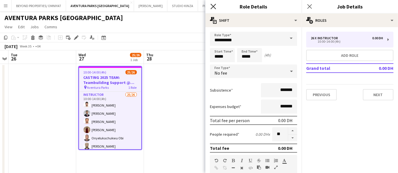
click at [212, 6] on icon at bounding box center [212, 6] width 5 height 5
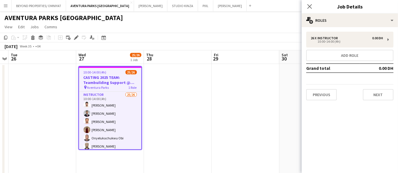
click at [366, 115] on mat-expansion-panel "pencil3 General details 26 x Instructor 0.00 DH 10:00-14:00 (4h) Add role Grand…" at bounding box center [349, 100] width 96 height 146
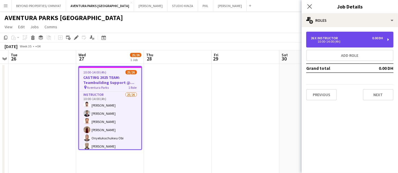
click at [331, 40] on div "10:00-14:00 (4h)" at bounding box center [347, 41] width 72 height 3
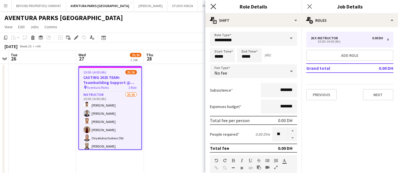
click at [213, 7] on icon at bounding box center [212, 6] width 5 height 5
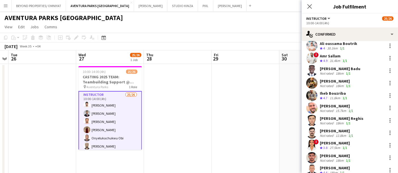
scroll to position [157, 0]
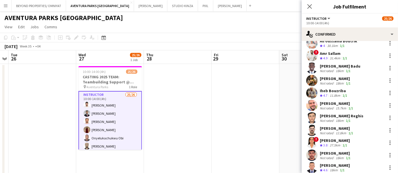
click at [318, 17] on span "Instructor" at bounding box center [316, 18] width 20 height 4
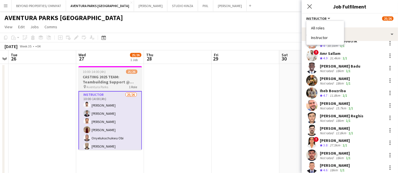
click at [94, 80] on h3 "CASTING 2025 TEAM: Teambuilding Support @ Aventura Parks" at bounding box center [109, 79] width 63 height 10
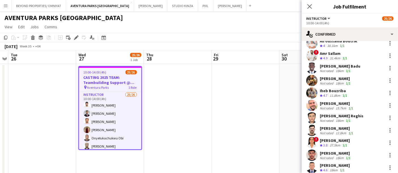
click at [317, 21] on div "10:00-14:00 (4h)" at bounding box center [349, 23] width 87 height 4
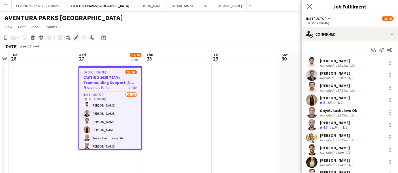
click at [74, 39] on icon at bounding box center [74, 38] width 1 height 1
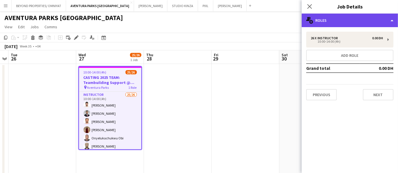
click at [340, 17] on div "multiple-users-add Roles" at bounding box center [349, 21] width 96 height 14
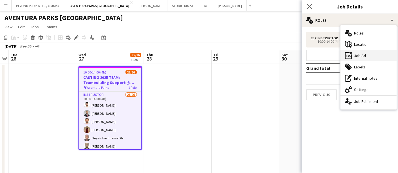
click at [369, 54] on div "ads-window Job Ad" at bounding box center [368, 55] width 56 height 11
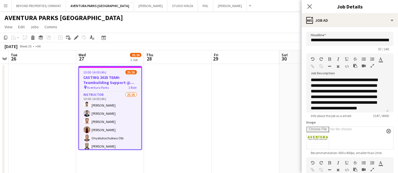
scroll to position [50, 0]
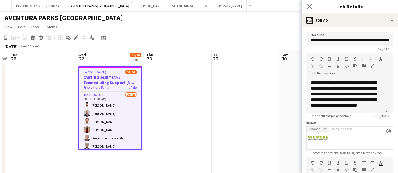
click at [381, 5] on h3 "Job Details" at bounding box center [349, 6] width 96 height 7
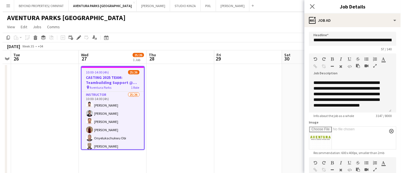
scroll to position [49, 0]
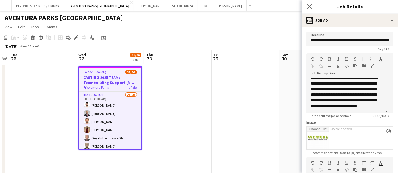
click at [189, 100] on app-date-cell at bounding box center [178, 146] width 68 height 164
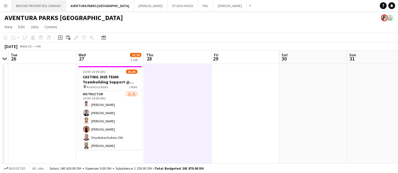
click at [48, 4] on button "BEYOND PROPERTIES/ OMNIYAT Close" at bounding box center [39, 5] width 54 height 11
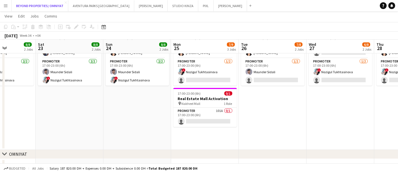
scroll to position [0, 168]
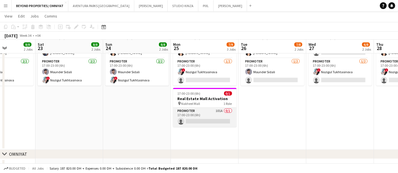
click at [195, 113] on app-card-role "Promoter 101A 0/1 17:00-23:00 (6h) single-neutral-actions" at bounding box center [204, 117] width 63 height 19
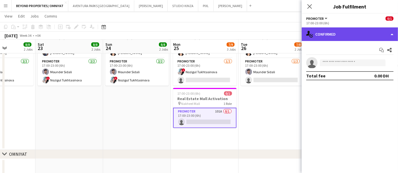
click at [338, 33] on div "single-neutral-actions-check-2 Confirmed" at bounding box center [349, 34] width 96 height 14
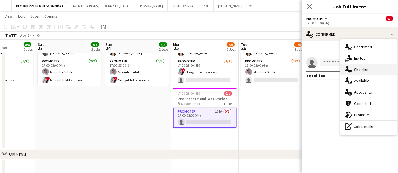
click at [368, 72] on div "single-neutral-actions-heart Shortlist" at bounding box center [368, 69] width 56 height 11
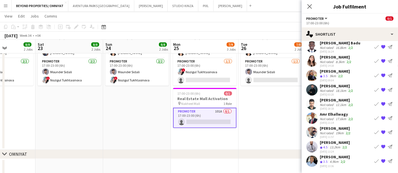
scroll to position [0, 0]
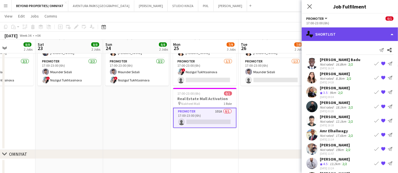
click at [328, 32] on div "single-neutral-actions-heart Shortlist" at bounding box center [349, 34] width 96 height 14
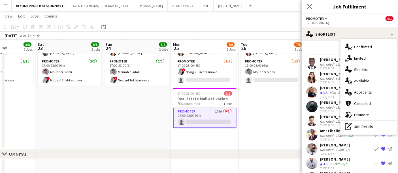
click at [321, 46] on div "Send notification Share" at bounding box center [349, 50] width 87 height 9
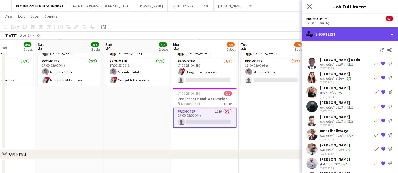
click at [323, 33] on div "single-neutral-actions-heart Shortlist" at bounding box center [349, 34] width 96 height 14
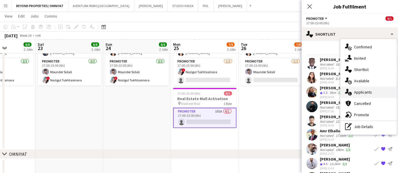
click at [370, 95] on div "single-neutral-actions-information Applicants" at bounding box center [368, 92] width 56 height 11
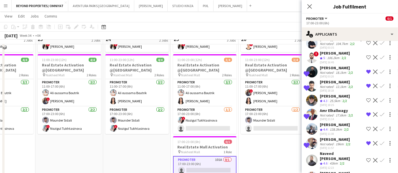
scroll to position [104, 0]
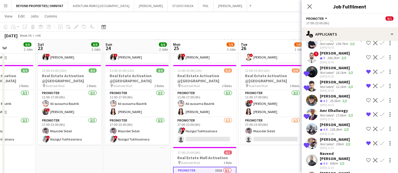
click at [312, 66] on app-user-avatar at bounding box center [311, 71] width 11 height 11
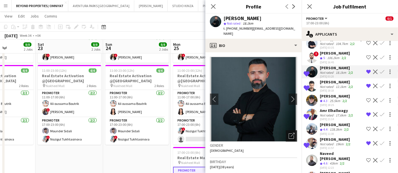
click at [287, 134] on div "Open photos pop-in" at bounding box center [291, 135] width 11 height 11
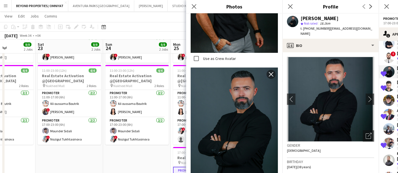
scroll to position [196, 0]
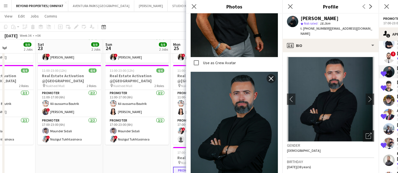
click at [250, 168] on div "Use as Crew Avatar close" at bounding box center [234, 132] width 87 height 121
click at [195, 6] on icon "Close pop-in" at bounding box center [193, 6] width 5 height 5
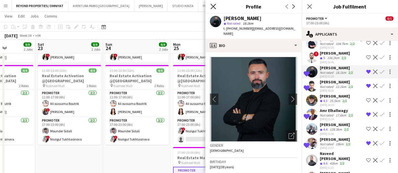
click at [213, 7] on icon "Close pop-in" at bounding box center [212, 6] width 5 height 5
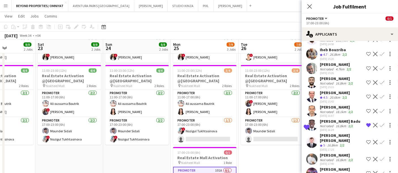
scroll to position [381, 0]
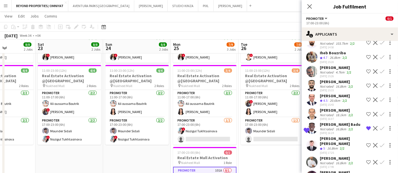
click at [308, 129] on icon at bounding box center [306, 130] width 6 height 5
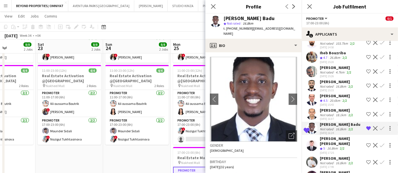
click at [366, 126] on app-icon "Remove crew from shortlist" at bounding box center [368, 128] width 5 height 5
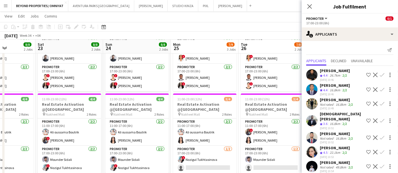
scroll to position [74, 0]
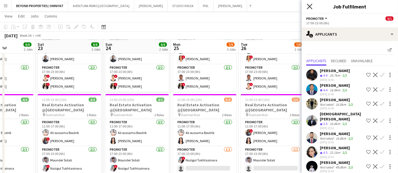
click at [307, 6] on icon "Close pop-in" at bounding box center [309, 6] width 5 height 5
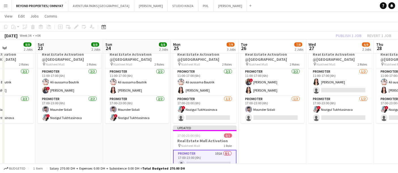
scroll to position [125, 0]
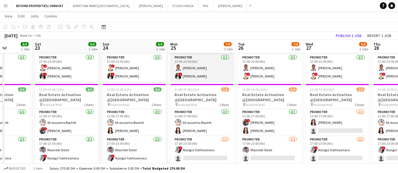
scroll to position [0, 116]
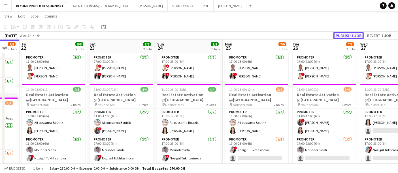
click at [347, 33] on button "Publish 1 job" at bounding box center [348, 35] width 30 height 7
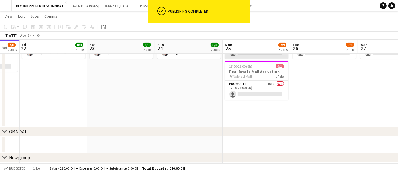
scroll to position [191, 0]
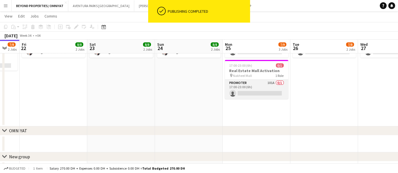
click at [256, 84] on app-card-role "Promoter 101A 0/1 17:00-23:00 (6h) single-neutral-actions" at bounding box center [256, 89] width 63 height 19
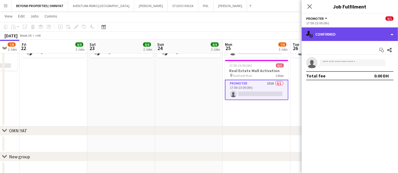
click at [345, 34] on div "single-neutral-actions-check-2 Confirmed" at bounding box center [349, 34] width 96 height 14
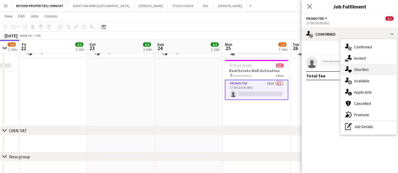
click at [363, 72] on div "single-neutral-actions-heart Shortlist" at bounding box center [368, 69] width 56 height 11
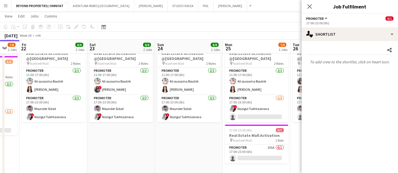
scroll to position [126, 0]
click at [262, 149] on app-card-role "Promoter 101A 0/1 17:00-23:00 (6h) single-neutral-actions" at bounding box center [256, 153] width 63 height 19
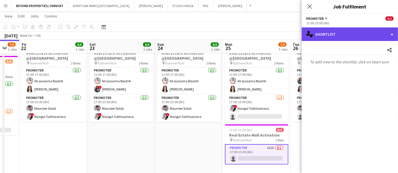
click at [319, 30] on div "single-neutral-actions-heart Shortlist" at bounding box center [349, 34] width 96 height 14
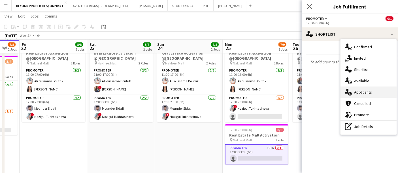
click at [370, 94] on div "single-neutral-actions-information Applicants" at bounding box center [368, 92] width 56 height 11
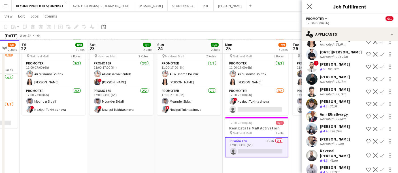
scroll to position [134, 0]
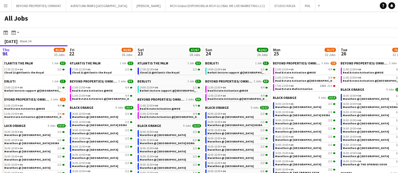
scroll to position [0, 226]
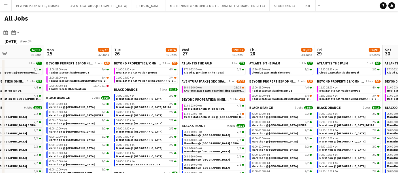
click at [199, 89] on span "CASTING 2025 TEAM: Teambuilding Support @ Aventura Parks" at bounding box center [226, 91] width 84 height 4
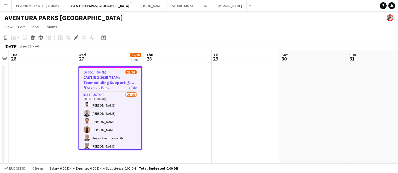
click at [100, 82] on h3 "CASTING 2025 TEAM: Teambuilding Support @ Aventura Parks" at bounding box center [110, 80] width 62 height 10
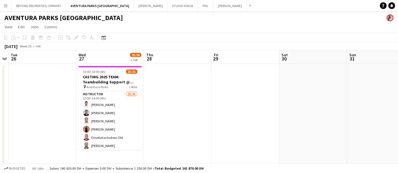
click at [350, 89] on app-date-cell at bounding box center [381, 146] width 68 height 164
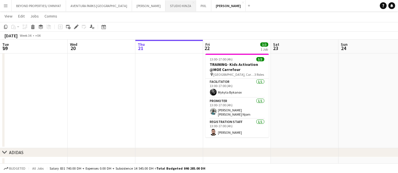
scroll to position [0, 134]
